Goal: Book appointment/travel/reservation

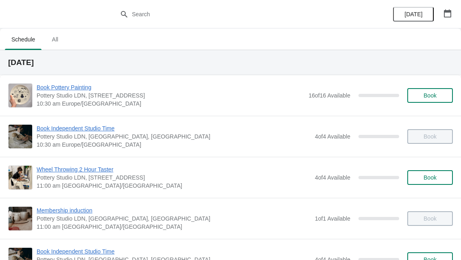
click at [455, 11] on button "button" at bounding box center [447, 13] width 15 height 15
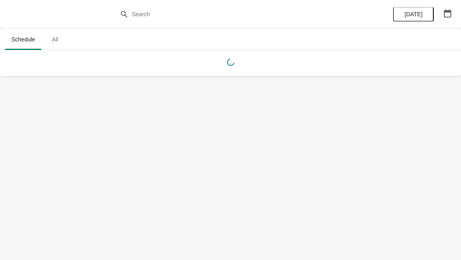
click at [54, 37] on span "All" at bounding box center [55, 39] width 20 height 15
click at [22, 39] on span "Schedule" at bounding box center [23, 39] width 37 height 15
click at [446, 15] on icon "button" at bounding box center [448, 13] width 8 height 8
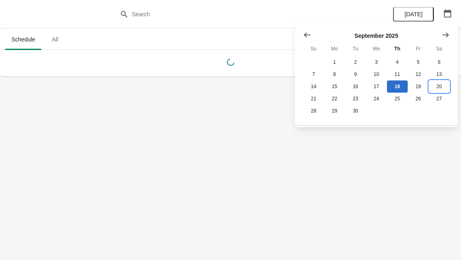
click at [440, 87] on button "20" at bounding box center [439, 87] width 21 height 12
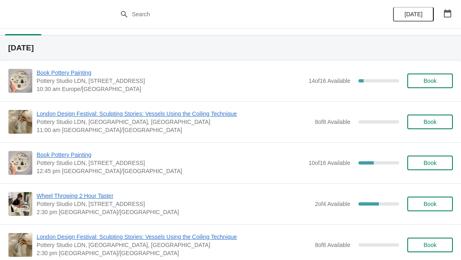
scroll to position [15, 0]
click at [432, 163] on span "Book" at bounding box center [430, 163] width 13 height 7
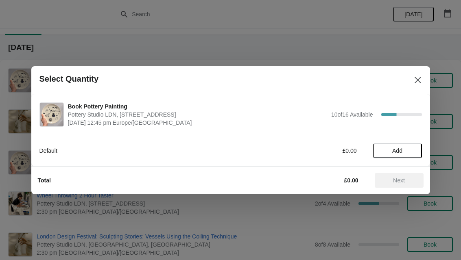
click at [401, 146] on button "Add" at bounding box center [397, 151] width 49 height 15
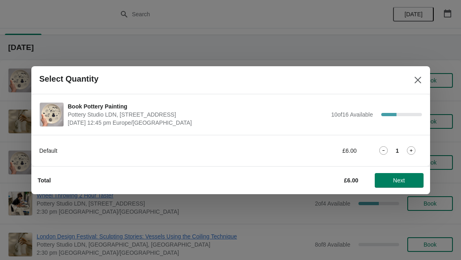
click at [413, 149] on icon at bounding box center [411, 151] width 9 height 9
click at [406, 173] on button "Next" at bounding box center [399, 180] width 49 height 15
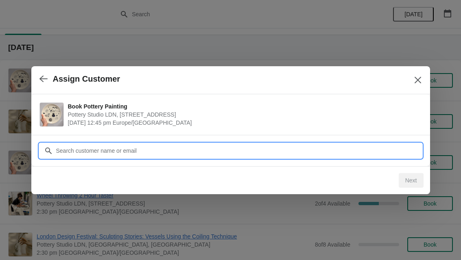
click at [72, 151] on input "Customer" at bounding box center [239, 151] width 366 height 15
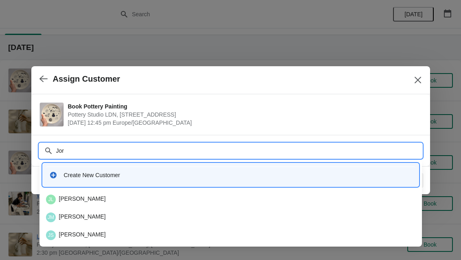
type input "Jora"
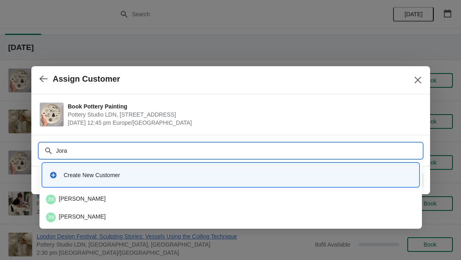
click at [66, 196] on div "JW Joanne Woodroff" at bounding box center [231, 200] width 370 height 10
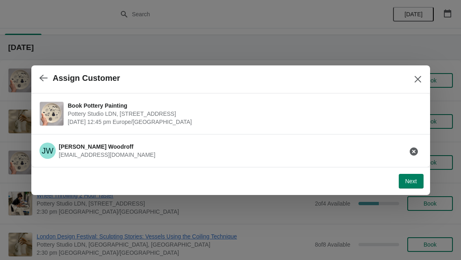
click at [412, 181] on span "Next" at bounding box center [411, 181] width 12 height 7
select select "Yes"
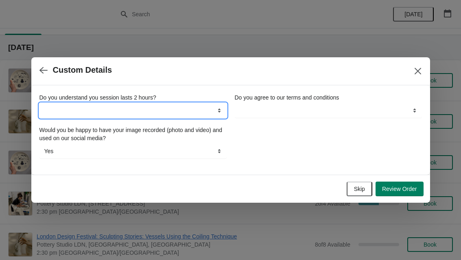
click at [54, 107] on select "Yes" at bounding box center [132, 110] width 187 height 15
select select "Yes"
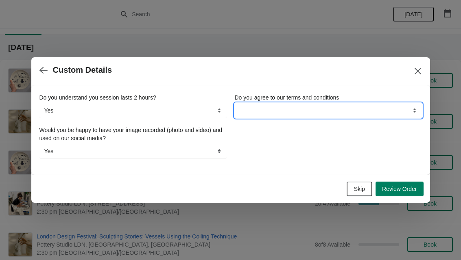
click at [358, 108] on select "Yes" at bounding box center [328, 110] width 187 height 15
click at [398, 109] on select "Yes" at bounding box center [328, 110] width 187 height 15
select select "Yes"
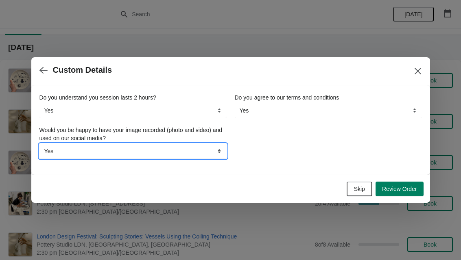
click at [59, 151] on select "Yes No" at bounding box center [132, 151] width 187 height 15
select select "No"
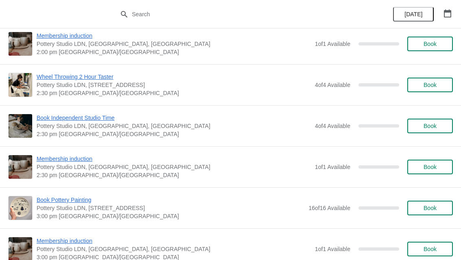
scroll to position [509, 0]
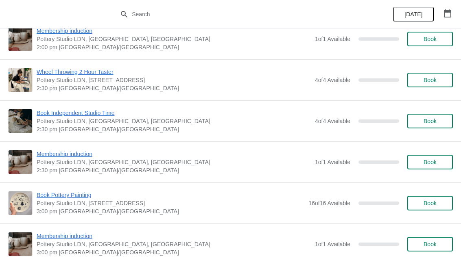
click at [452, 12] on button "button" at bounding box center [447, 13] width 15 height 15
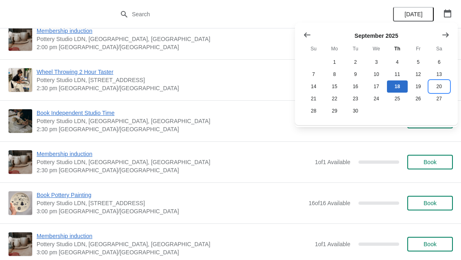
click at [440, 87] on button "20" at bounding box center [439, 87] width 21 height 12
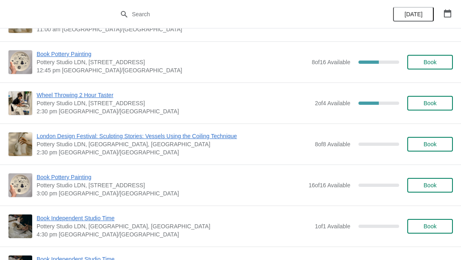
scroll to position [127, 0]
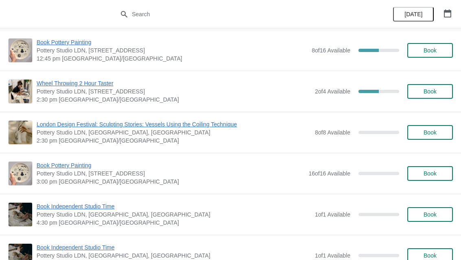
click at [429, 175] on span "Book" at bounding box center [430, 174] width 13 height 7
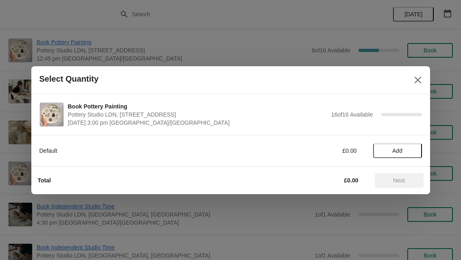
click at [403, 151] on span "Add" at bounding box center [397, 151] width 10 height 7
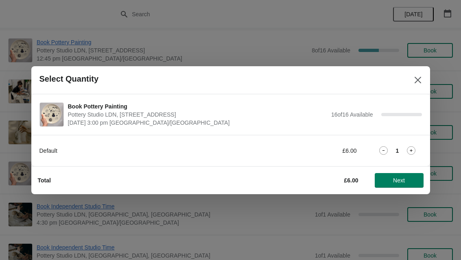
click at [398, 181] on span "Next" at bounding box center [399, 180] width 12 height 7
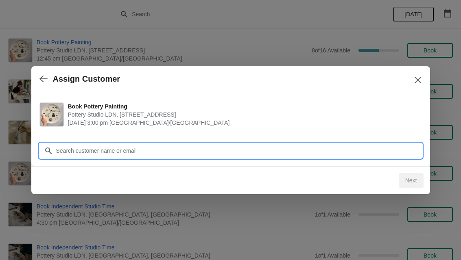
click at [289, 146] on input "Customer" at bounding box center [239, 151] width 366 height 15
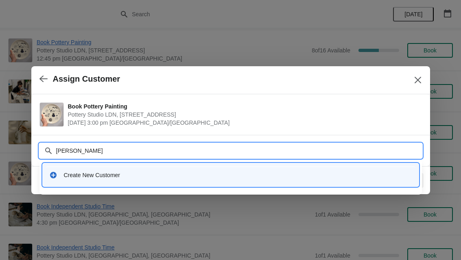
type input "Sarah ola"
click at [66, 174] on div "Create New Customer" at bounding box center [238, 175] width 348 height 8
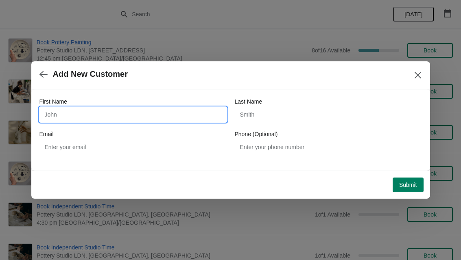
click at [65, 114] on input "First Name" at bounding box center [132, 114] width 187 height 15
type input "Sarah"
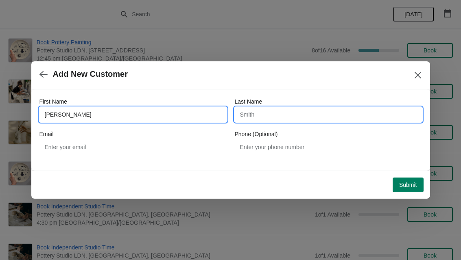
click at [301, 116] on input "Last Name" at bounding box center [328, 114] width 187 height 15
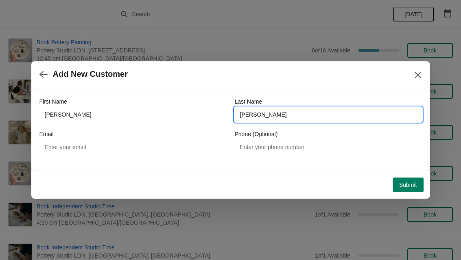
type input "Olaleye"
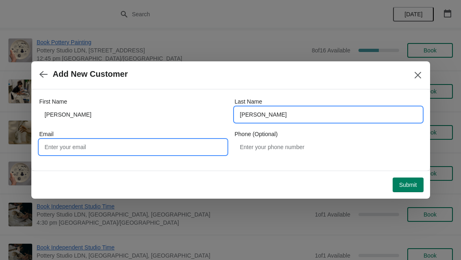
click at [65, 154] on input "Email" at bounding box center [132, 147] width 187 height 15
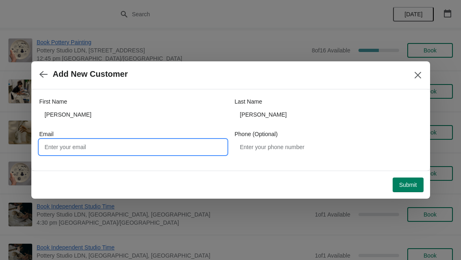
type input "P"
type input "princesssarah801@gmail.com"
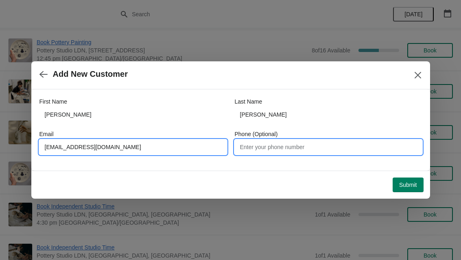
click at [324, 142] on input "Phone (Optional)" at bounding box center [328, 147] width 187 height 15
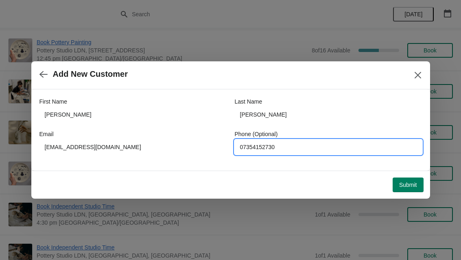
type input "07354152730"
click at [413, 179] on button "Submit" at bounding box center [408, 185] width 31 height 15
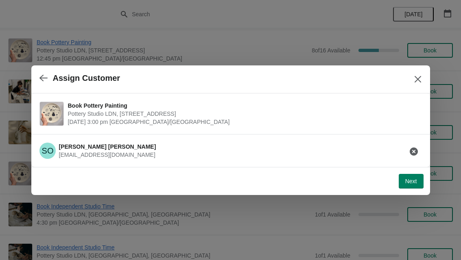
click at [414, 177] on button "Next" at bounding box center [411, 181] width 25 height 15
select select "Yes"
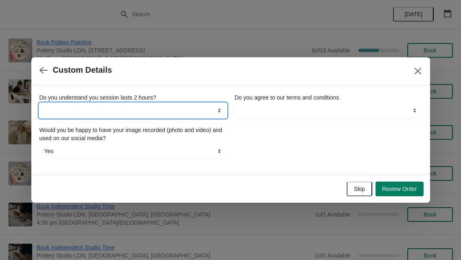
click at [63, 108] on select "Yes" at bounding box center [132, 110] width 187 height 15
select select "Yes"
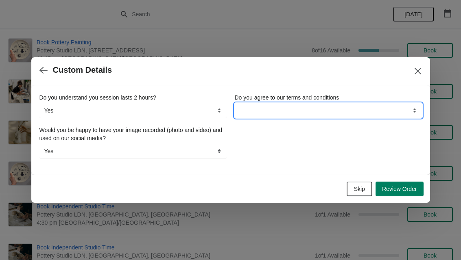
click at [328, 108] on select "Yes" at bounding box center [328, 110] width 187 height 15
select select "Yes"
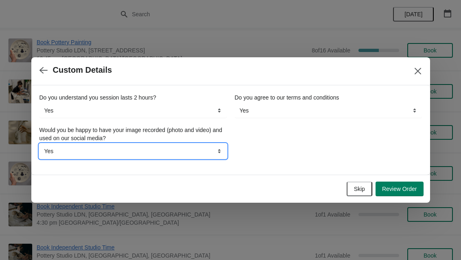
click at [61, 151] on select "Yes No" at bounding box center [132, 151] width 187 height 15
select select "No"
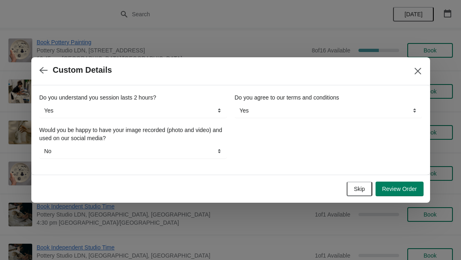
click at [402, 188] on span "Review Order" at bounding box center [399, 189] width 35 height 7
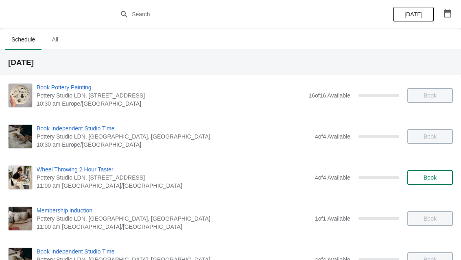
click at [454, 6] on button "button" at bounding box center [447, 13] width 15 height 15
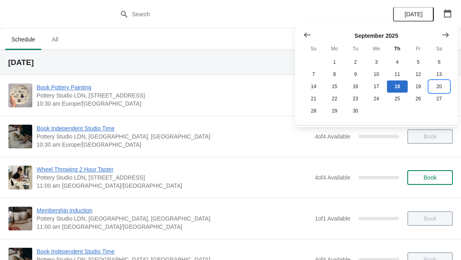
click at [439, 85] on button "20" at bounding box center [439, 87] width 21 height 12
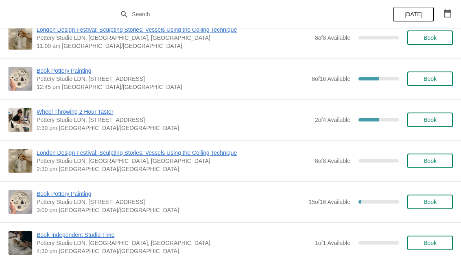
scroll to position [103, 0]
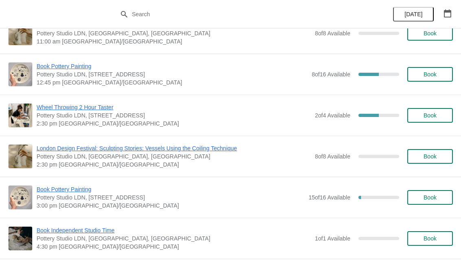
click at [431, 199] on span "Book" at bounding box center [430, 198] width 13 height 7
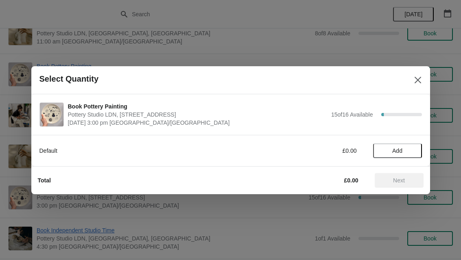
click at [408, 153] on span "Add" at bounding box center [398, 151] width 34 height 7
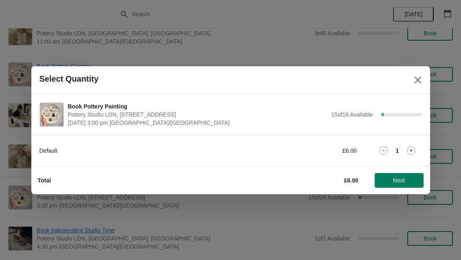
click at [409, 179] on span "Next" at bounding box center [399, 180] width 36 height 7
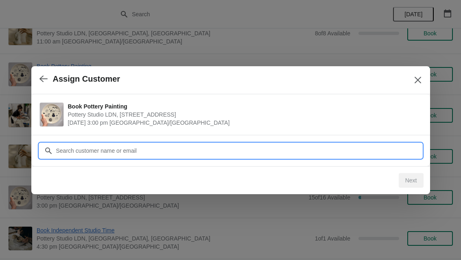
click at [250, 150] on input "Customer" at bounding box center [239, 151] width 366 height 15
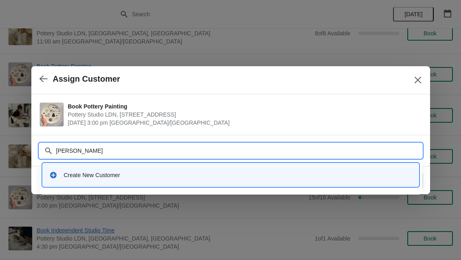
type input "Mariya"
click at [60, 172] on div "Create New Customer" at bounding box center [230, 175] width 363 height 8
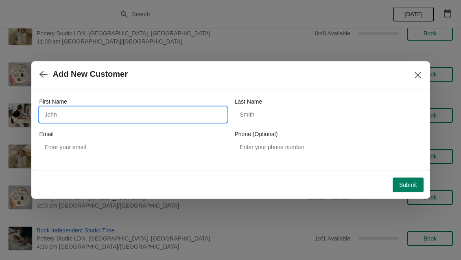
click at [59, 114] on input "First Name" at bounding box center [132, 114] width 187 height 15
type input "Mariya"
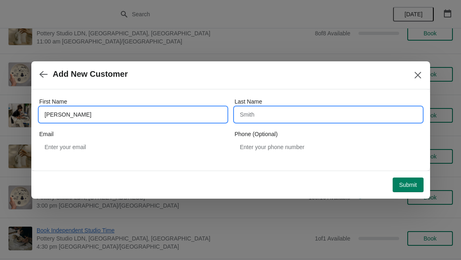
click at [297, 114] on input "Last Name" at bounding box center [328, 114] width 187 height 15
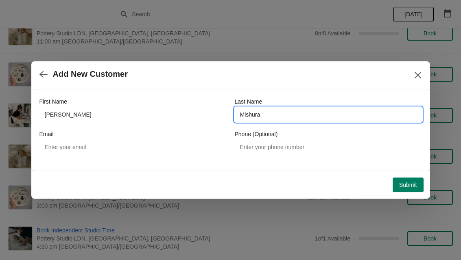
type input "Mishura"
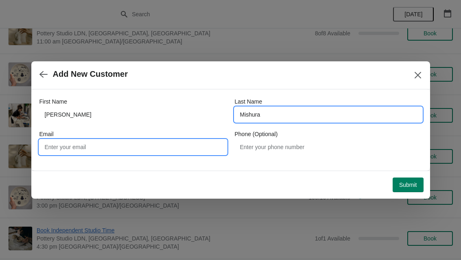
click at [57, 144] on input "Email" at bounding box center [132, 147] width 187 height 15
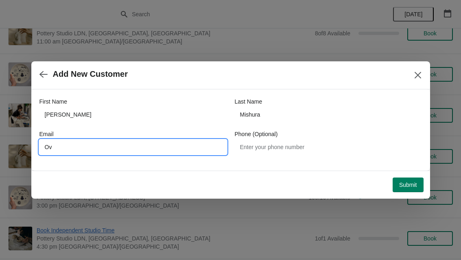
type input "O"
type input "ovangorodska@yahoo.com"
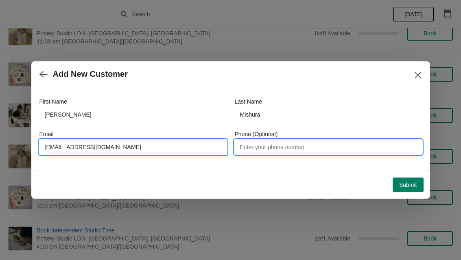
click at [301, 153] on input "Phone (Optional)" at bounding box center [328, 147] width 187 height 15
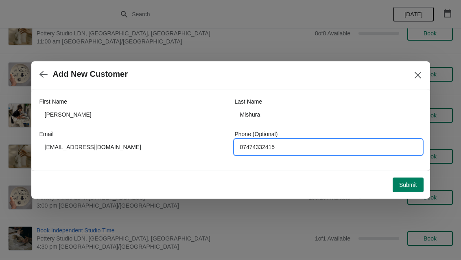
type input "07474332415"
click at [414, 179] on button "Submit" at bounding box center [408, 185] width 31 height 15
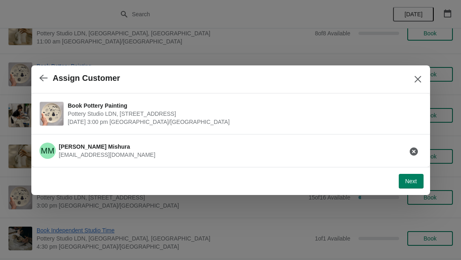
click at [413, 176] on button "Next" at bounding box center [411, 181] width 25 height 15
select select "Yes"
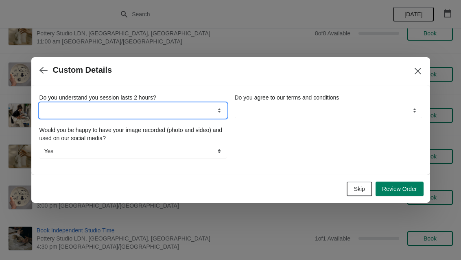
click at [49, 106] on select "Yes" at bounding box center [132, 110] width 187 height 15
select select "Yes"
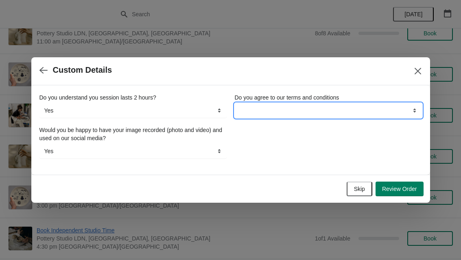
click at [326, 114] on select "Yes" at bounding box center [328, 110] width 187 height 15
click at [366, 113] on select "Yes" at bounding box center [328, 110] width 187 height 15
select select "Yes"
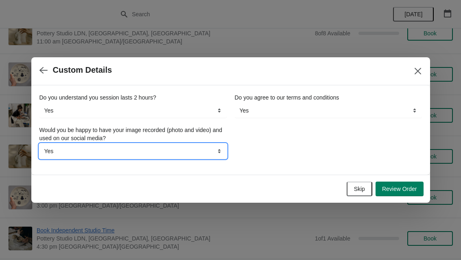
click at [63, 153] on select "Yes No" at bounding box center [132, 151] width 187 height 15
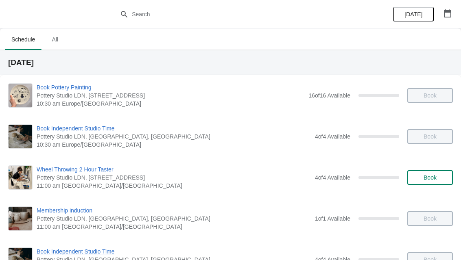
click at [449, 11] on icon "button" at bounding box center [447, 13] width 7 height 8
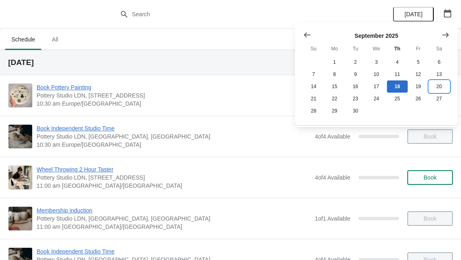
click at [439, 85] on button "20" at bounding box center [439, 87] width 21 height 12
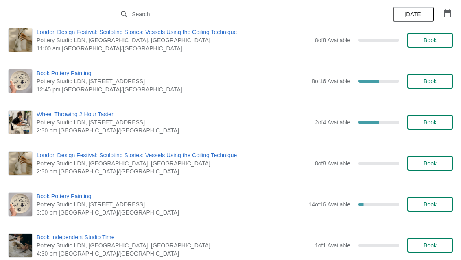
scroll to position [98, 0]
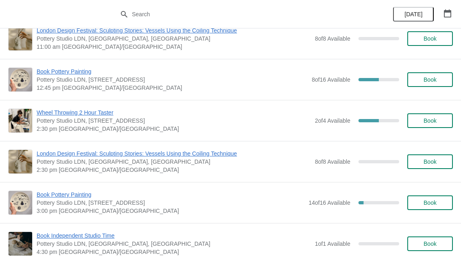
click at [430, 204] on span "Book" at bounding box center [430, 203] width 13 height 7
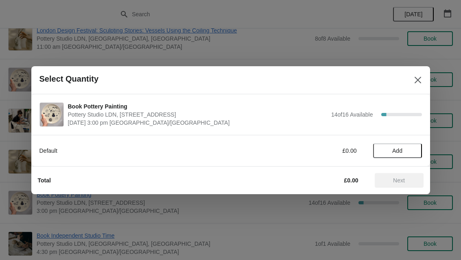
click at [407, 157] on button "Add" at bounding box center [397, 151] width 49 height 15
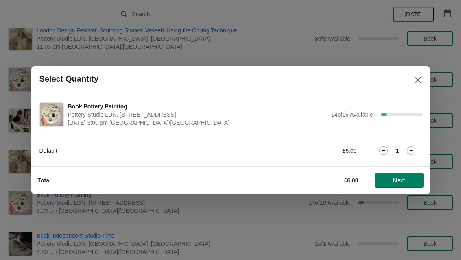
click at [412, 179] on span "Next" at bounding box center [399, 180] width 36 height 7
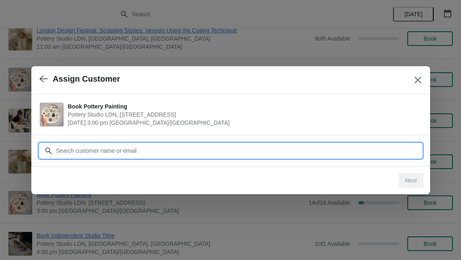
click at [363, 150] on input "Customer" at bounding box center [239, 151] width 366 height 15
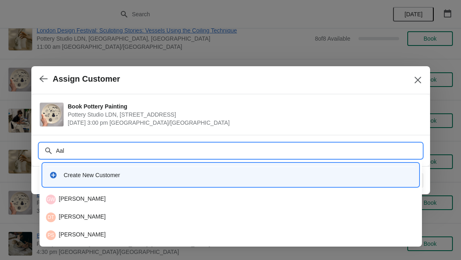
type input "Aali"
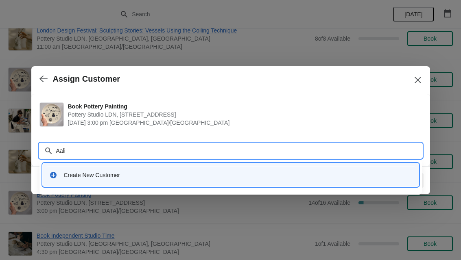
click at [66, 179] on div "Create New Customer" at bounding box center [238, 175] width 348 height 8
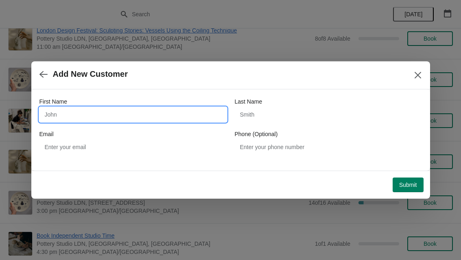
click at [63, 112] on input "First Name" at bounding box center [132, 114] width 187 height 15
type input "Aaliyah"
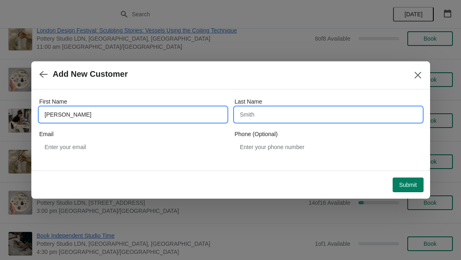
click at [310, 115] on input "Last Name" at bounding box center [328, 114] width 187 height 15
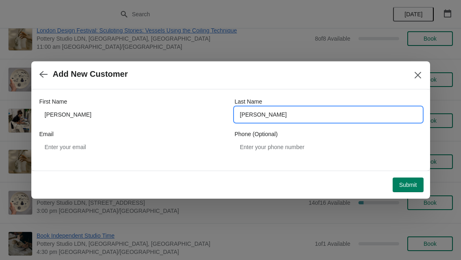
type input "Lakeman"
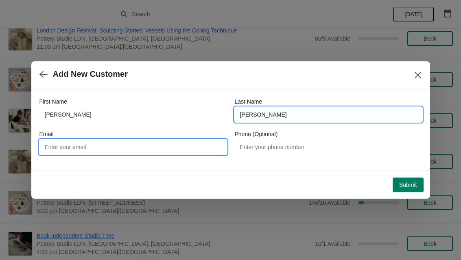
click at [65, 151] on input "Email" at bounding box center [132, 147] width 187 height 15
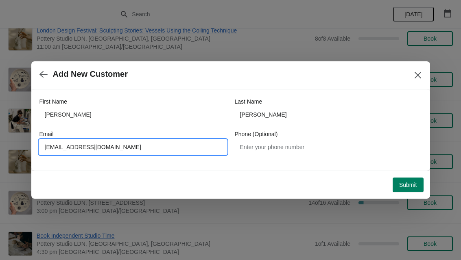
type input "alakeman33@gmail.com"
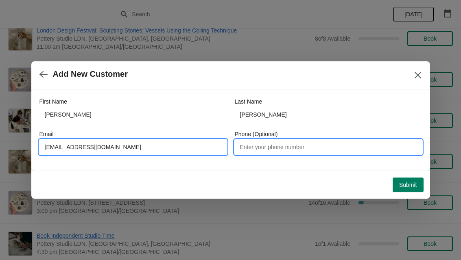
click at [314, 145] on input "Phone (Optional)" at bounding box center [328, 147] width 187 height 15
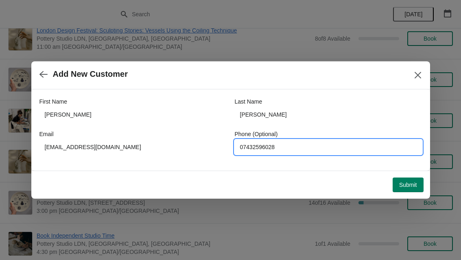
type input "07432596028"
click at [410, 182] on span "Submit" at bounding box center [408, 185] width 18 height 7
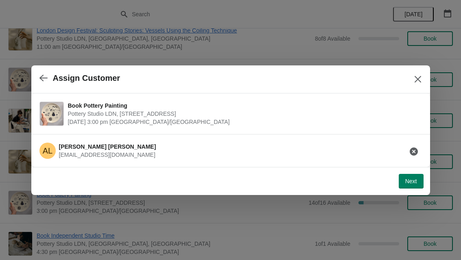
click at [414, 180] on span "Next" at bounding box center [411, 181] width 12 height 7
select select "Yes"
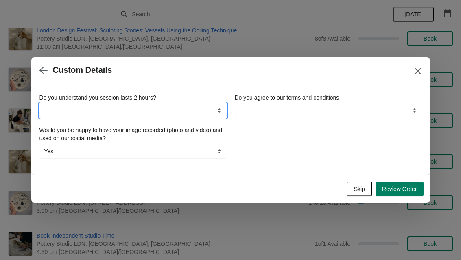
click at [55, 111] on select "Yes" at bounding box center [132, 110] width 187 height 15
select select "Yes"
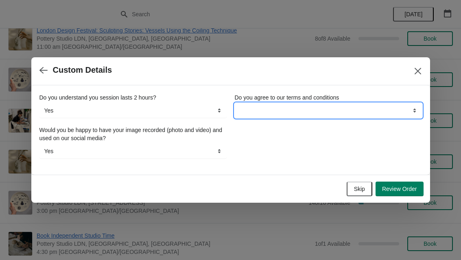
click at [361, 107] on select "Yes" at bounding box center [328, 110] width 187 height 15
click at [394, 110] on select "Yes" at bounding box center [328, 110] width 187 height 15
select select "Yes"
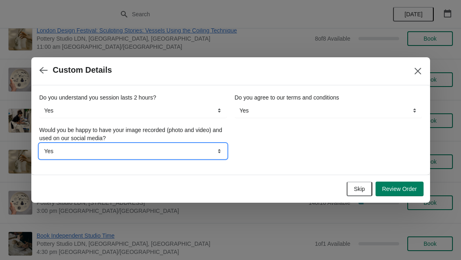
click at [63, 155] on select "Yes No" at bounding box center [132, 151] width 187 height 15
select select "No"
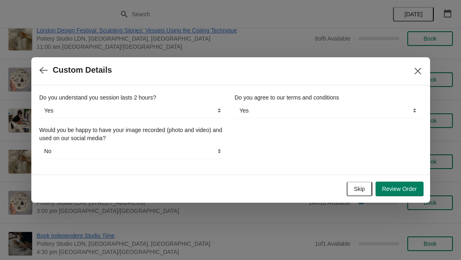
click at [408, 186] on span "Review Order" at bounding box center [399, 189] width 35 height 7
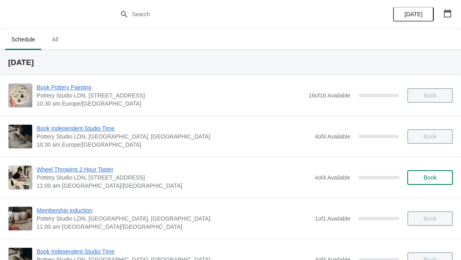
click at [452, 16] on button "button" at bounding box center [447, 13] width 15 height 15
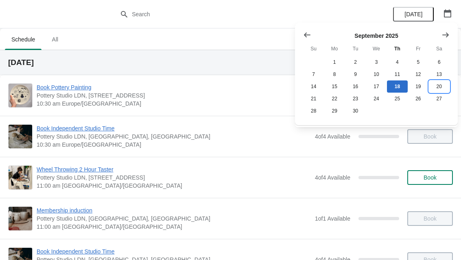
click at [438, 86] on button "20" at bounding box center [439, 87] width 21 height 12
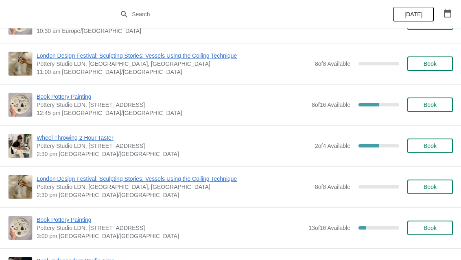
scroll to position [107, 0]
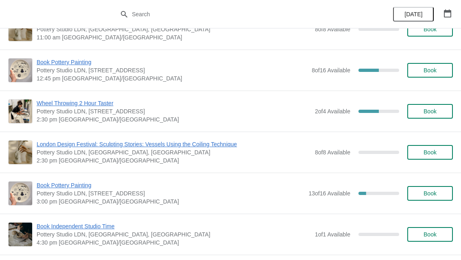
click at [428, 192] on span "Book" at bounding box center [430, 193] width 13 height 7
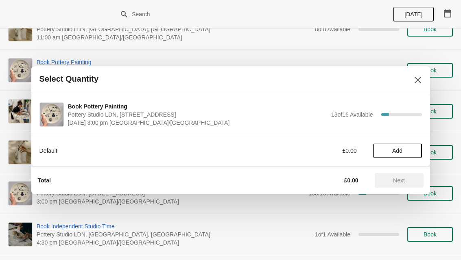
click at [399, 151] on span "Add" at bounding box center [397, 151] width 10 height 7
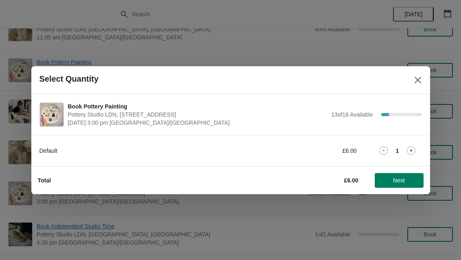
click at [410, 178] on span "Next" at bounding box center [399, 180] width 36 height 7
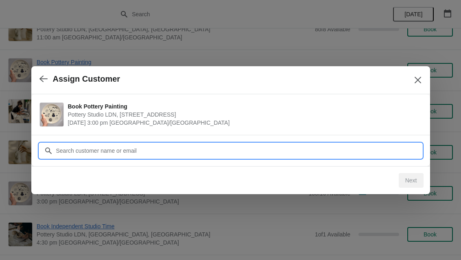
click at [282, 151] on input "Customer" at bounding box center [239, 151] width 366 height 15
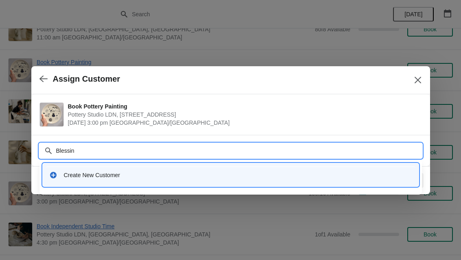
type input "Blessing"
click at [70, 176] on div "Create New Customer" at bounding box center [238, 175] width 348 height 8
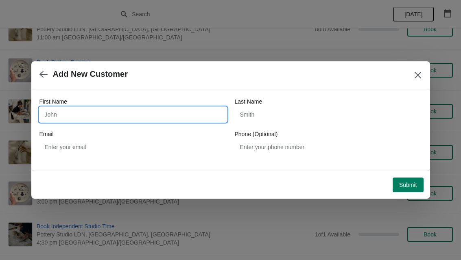
click at [60, 118] on input "First Name" at bounding box center [132, 114] width 187 height 15
type input "Blessing"
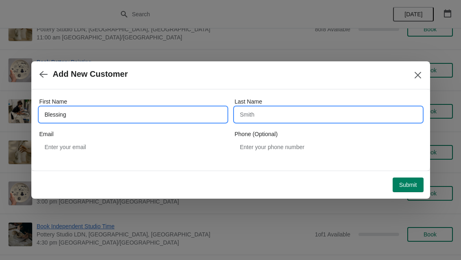
click at [307, 118] on input "Last Name" at bounding box center [328, 114] width 187 height 15
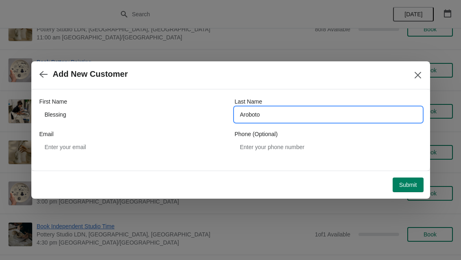
type input "Aroboto"
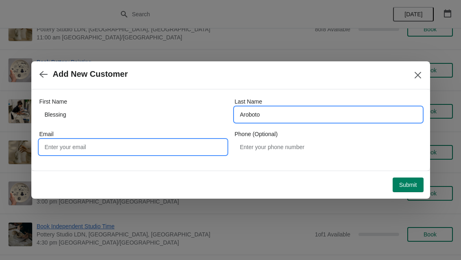
click at [60, 144] on input "Email" at bounding box center [132, 147] width 187 height 15
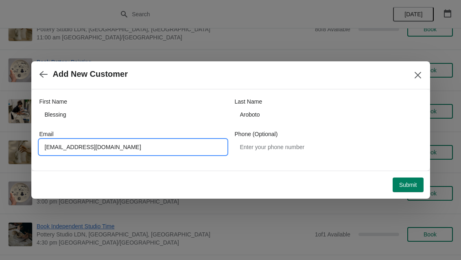
type input "[EMAIL_ADDRESS][DOMAIN_NAME]"
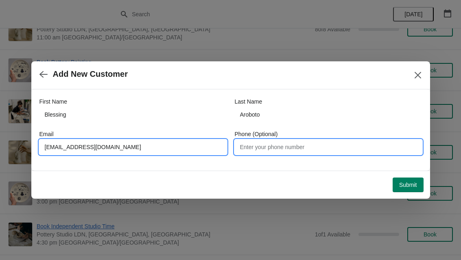
click at [324, 153] on input "Phone (Optional)" at bounding box center [328, 147] width 187 height 15
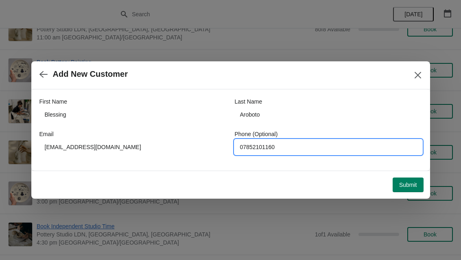
type input "07852101160"
click at [411, 184] on span "Submit" at bounding box center [408, 185] width 18 height 7
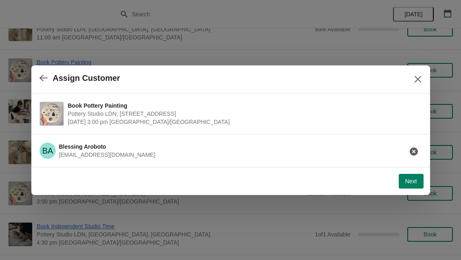
click at [414, 177] on button "Next" at bounding box center [411, 181] width 25 height 15
select select "Yes"
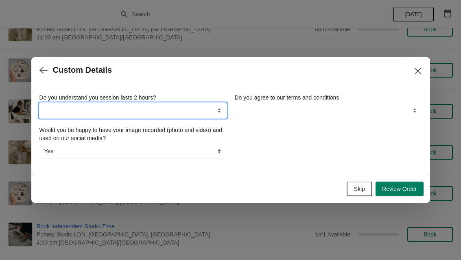
click at [55, 106] on select "Yes" at bounding box center [132, 110] width 187 height 15
select select "Yes"
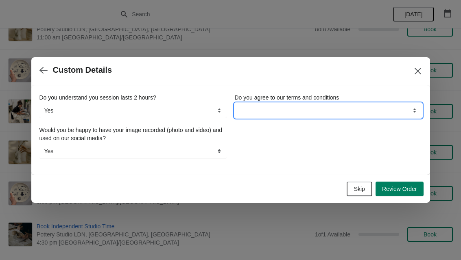
click at [348, 105] on select "Yes" at bounding box center [328, 110] width 187 height 15
click at [400, 114] on select "Yes" at bounding box center [328, 110] width 187 height 15
select select "Yes"
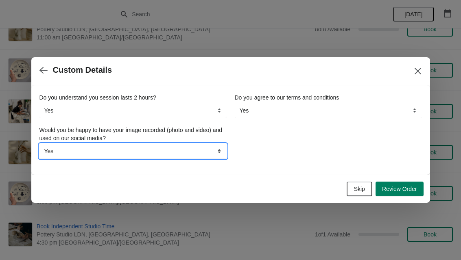
click at [53, 149] on select "Yes No" at bounding box center [132, 151] width 187 height 15
select select "No"
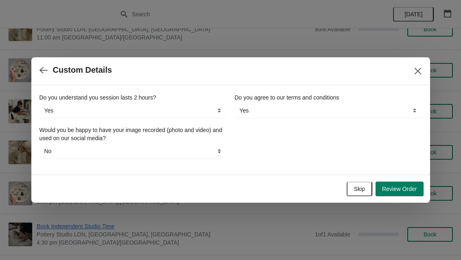
click at [401, 190] on span "Review Order" at bounding box center [399, 189] width 35 height 7
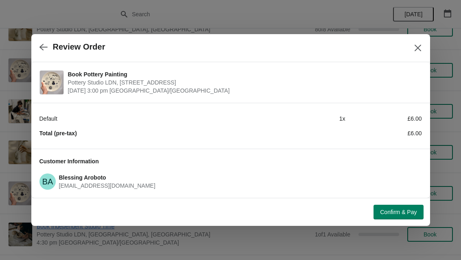
click at [408, 210] on span "Confirm & Pay" at bounding box center [398, 212] width 37 height 7
